Goal: Book appointment/travel/reservation

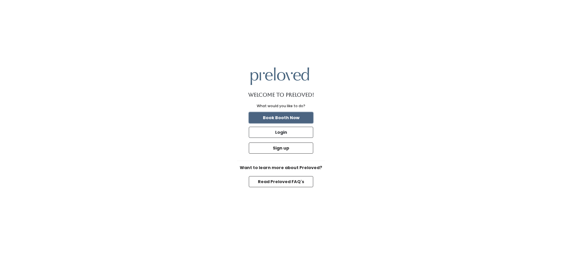
click at [297, 116] on button "Book Booth Now" at bounding box center [281, 117] width 64 height 11
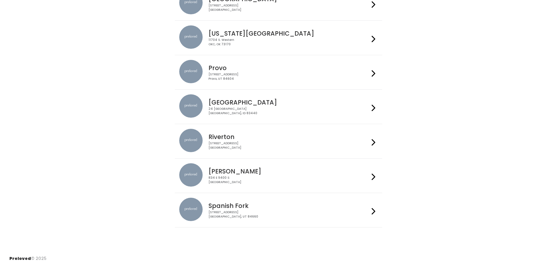
scroll to position [144, 0]
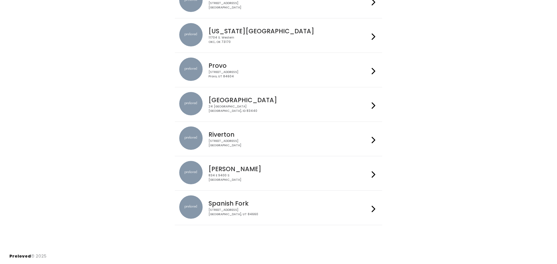
click at [260, 174] on div "[STREET_ADDRESS]" at bounding box center [289, 178] width 161 height 8
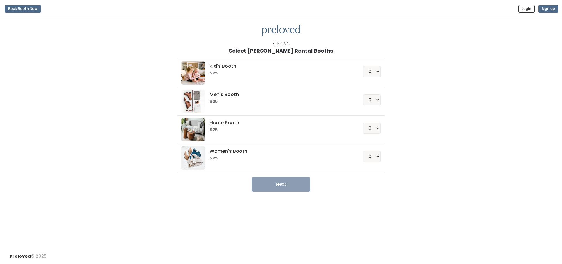
click at [221, 76] on h6 "$25" at bounding box center [278, 73] width 139 height 5
click at [229, 122] on h5 "Home Booth" at bounding box center [278, 122] width 139 height 5
select select "1"
click at [363, 94] on select "0 1 2 3 4" at bounding box center [372, 99] width 18 height 11
click at [380, 127] on li "Home Booth $25 0 1 2 3 4" at bounding box center [280, 130] width 207 height 29
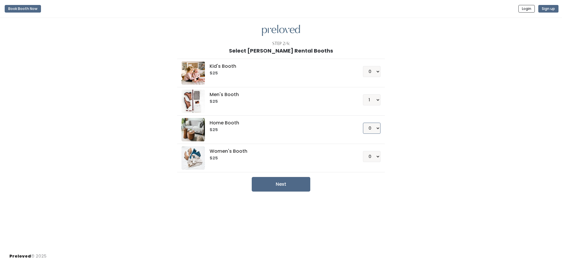
select select "1"
click at [363, 123] on select "0 1 2 3 4" at bounding box center [372, 128] width 18 height 11
select select "1"
click at [363, 151] on select "0 1 2 3 4" at bounding box center [372, 156] width 18 height 11
click at [297, 188] on button "Next" at bounding box center [281, 184] width 58 height 15
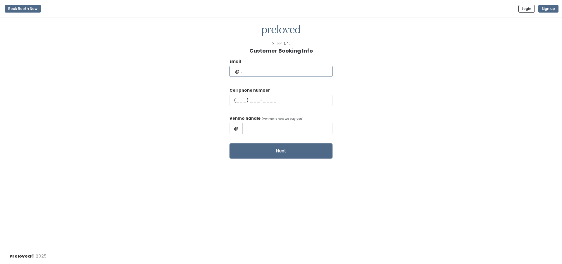
click at [283, 72] on input "text" at bounding box center [280, 71] width 103 height 11
click at [277, 72] on input "jamesharris@gmailcom" at bounding box center [280, 71] width 103 height 11
type input "jamesharris@gmail.com"
click at [286, 101] on input "text" at bounding box center [280, 100] width 103 height 11
type input "(385) 662-6262"
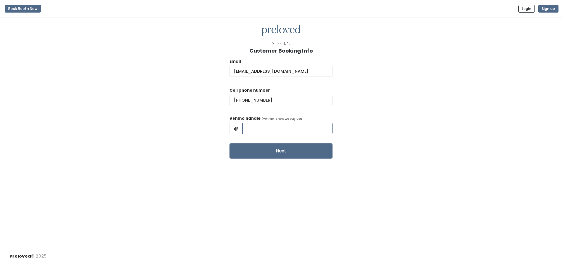
click at [278, 133] on input "text" at bounding box center [287, 128] width 90 height 11
type input "ThejimmyH"
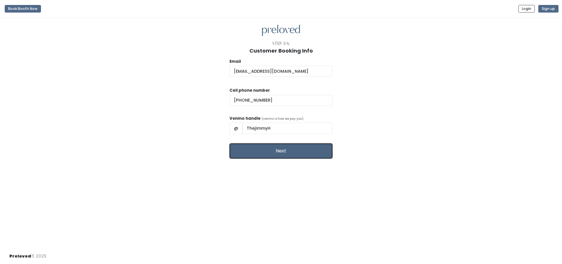
click at [274, 150] on button "Next" at bounding box center [280, 151] width 103 height 15
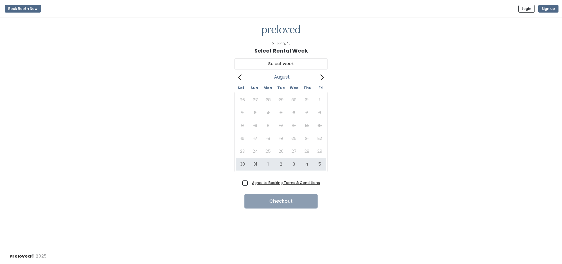
click at [315, 149] on div "26 27 28 29 30 31 1 2 3 4 5 6 7 8 9 10 11 12 13 14 15 16 17 18 19 20 21 22 23 2…" at bounding box center [281, 132] width 90 height 77
click at [317, 150] on div "26 27 28 29 30 31 1 2 3 4 5 6 7 8 9 10 11 12 13 14 15 16 17 18 19 20 21 22 23 2…" at bounding box center [281, 132] width 90 height 77
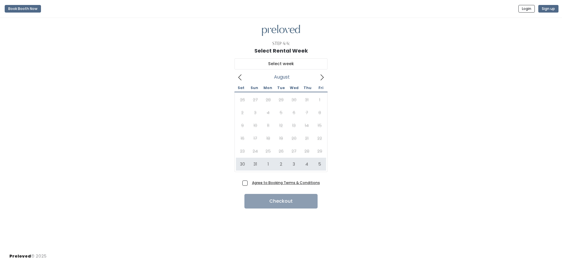
click at [317, 150] on div "26 27 28 29 30 31 1 2 3 4 5 6 7 8 9 10 11 12 13 14 15 16 17 18 19 20 21 22 23 2…" at bounding box center [281, 132] width 90 height 77
